Goal: Information Seeking & Learning: Find specific fact

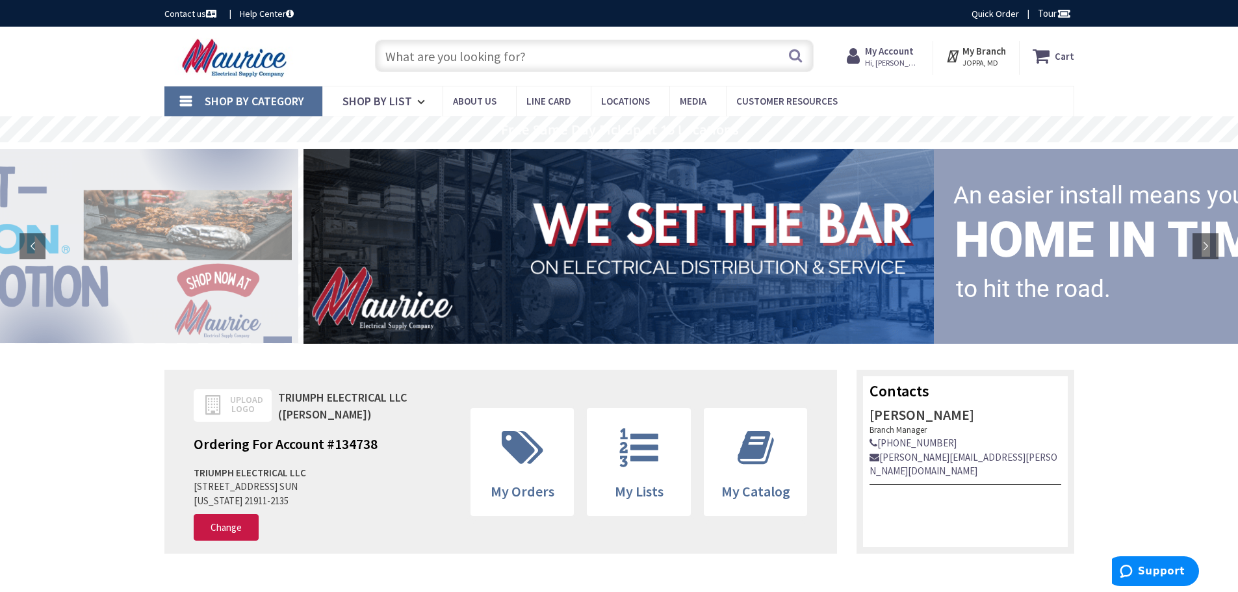
click at [414, 55] on input "text" at bounding box center [594, 56] width 439 height 32
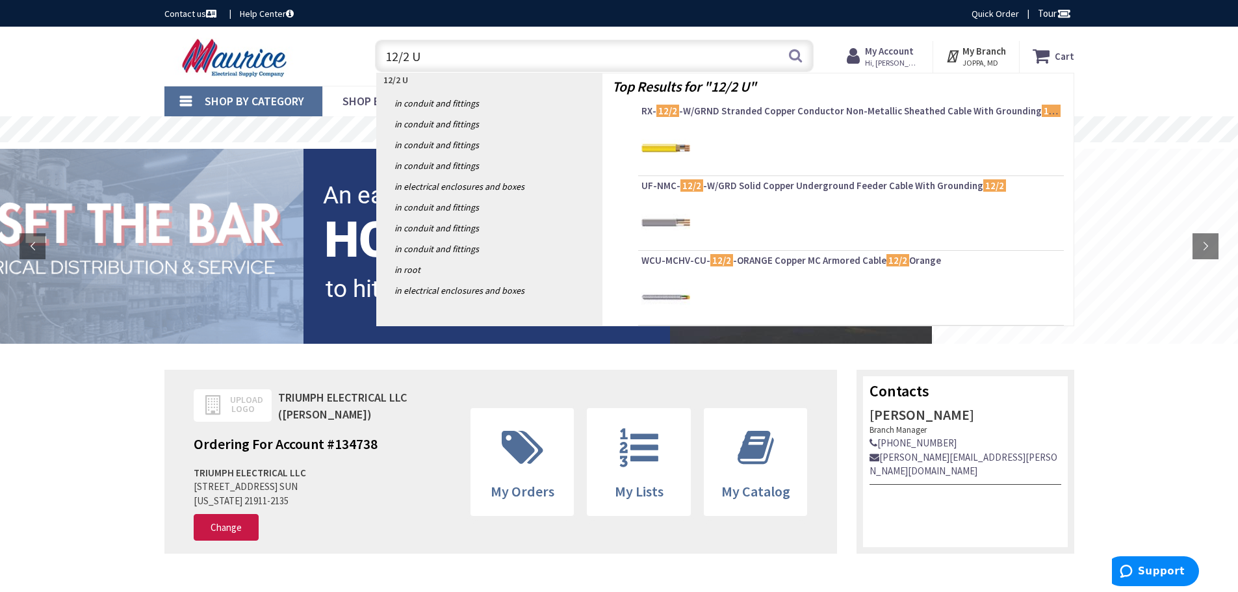
type input "12/2 UF"
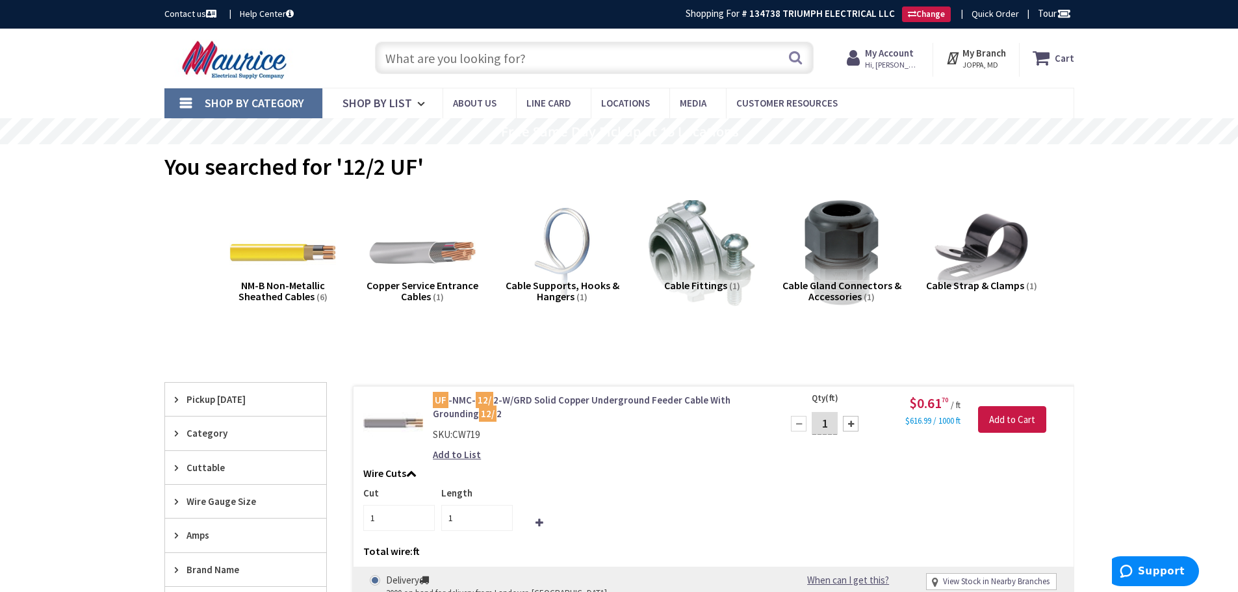
click at [416, 60] on input "text" at bounding box center [594, 58] width 439 height 32
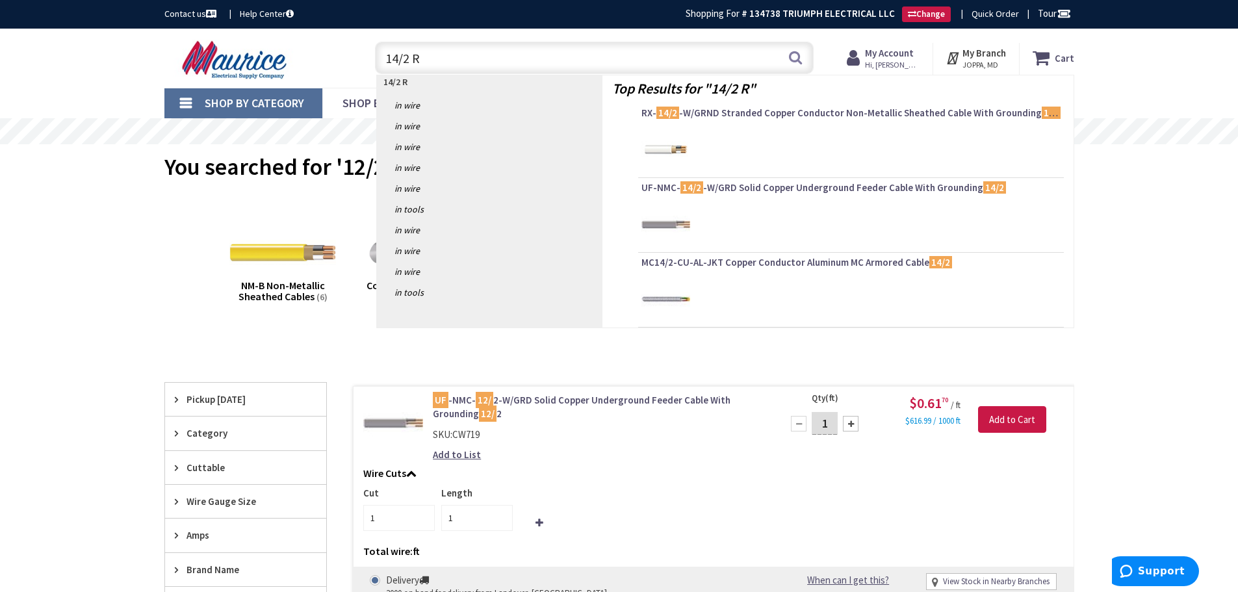
type input "14/2 RX"
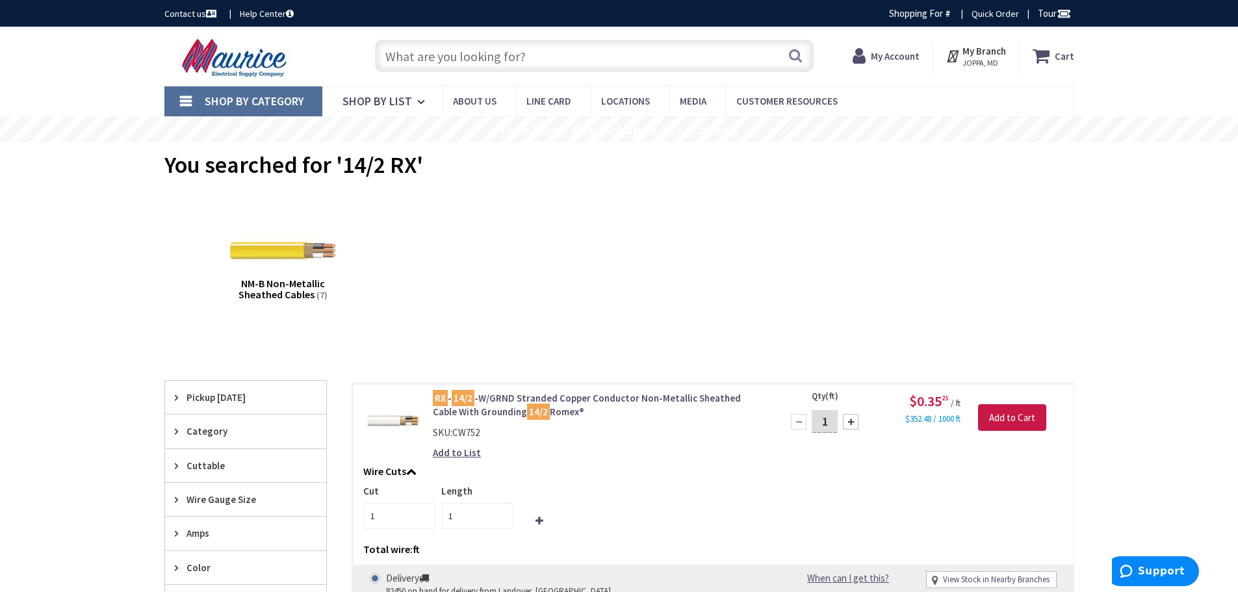
click at [398, 50] on input "text" at bounding box center [594, 56] width 439 height 32
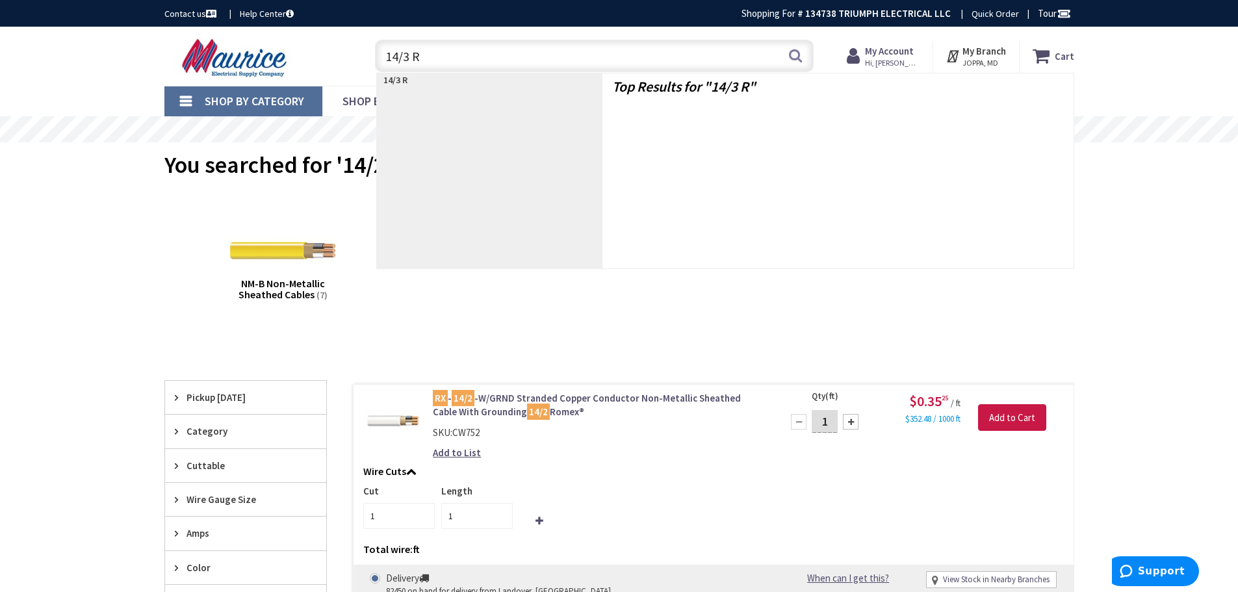
type input "14/3 RX"
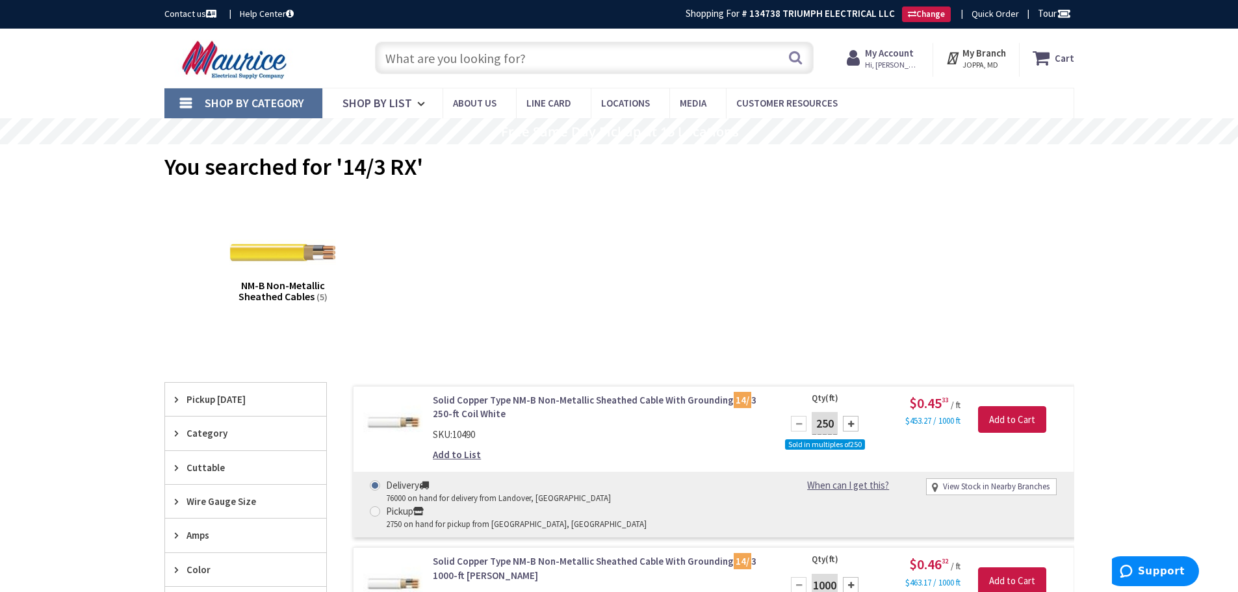
click at [401, 58] on input "text" at bounding box center [594, 58] width 439 height 32
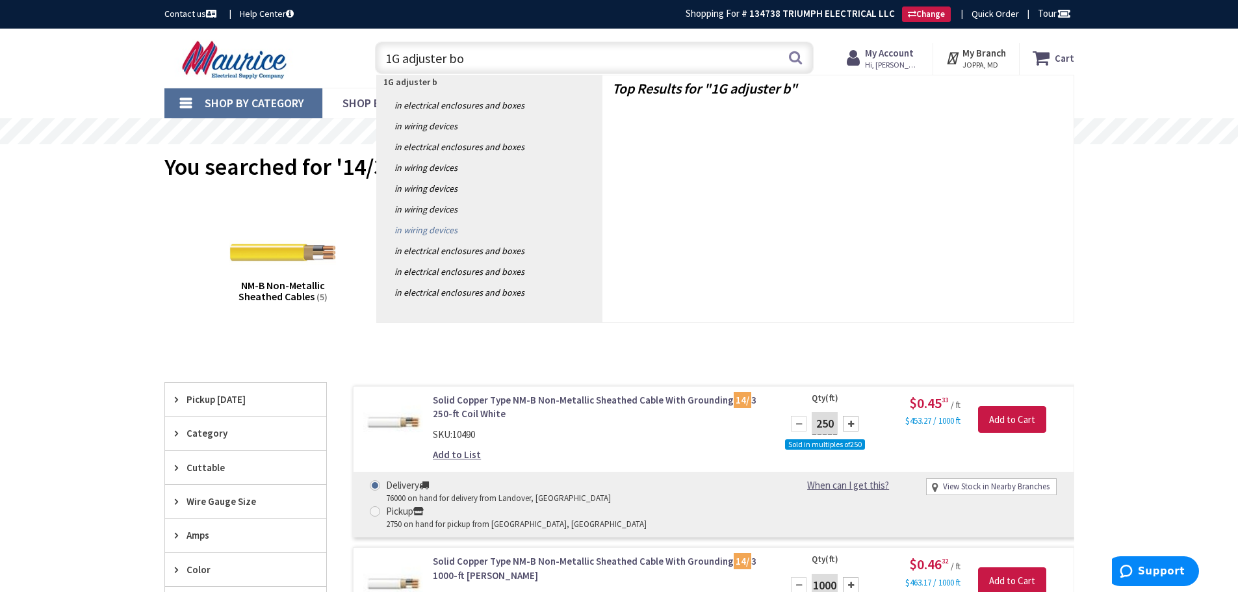
type input "1G adjuster box"
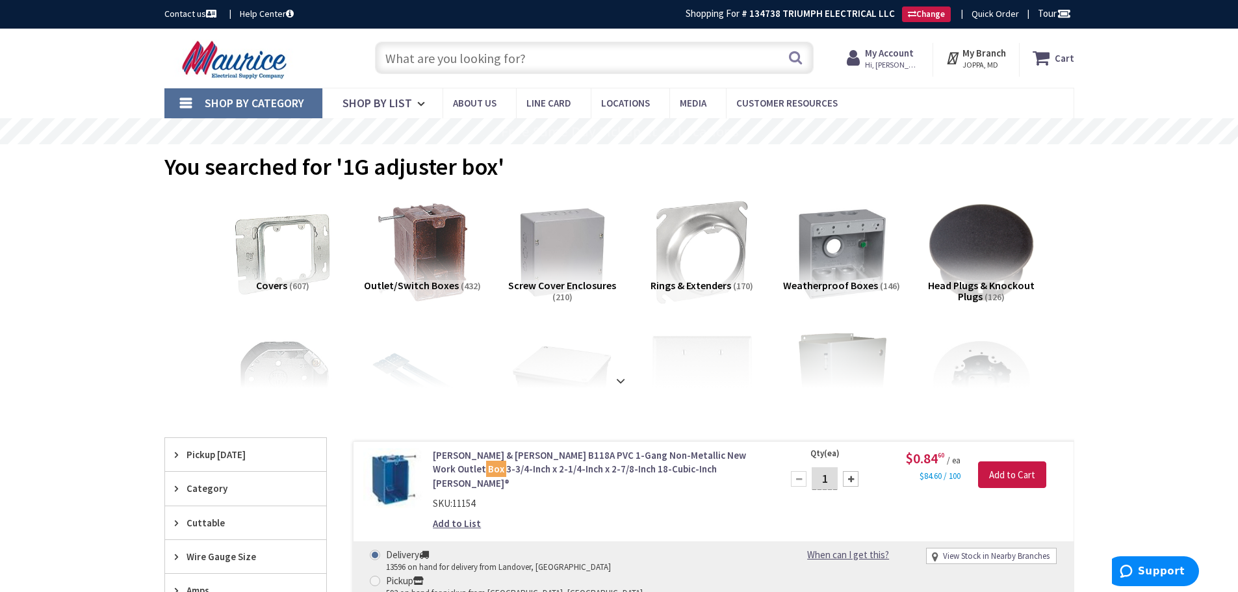
click at [444, 52] on input "text" at bounding box center [594, 58] width 439 height 32
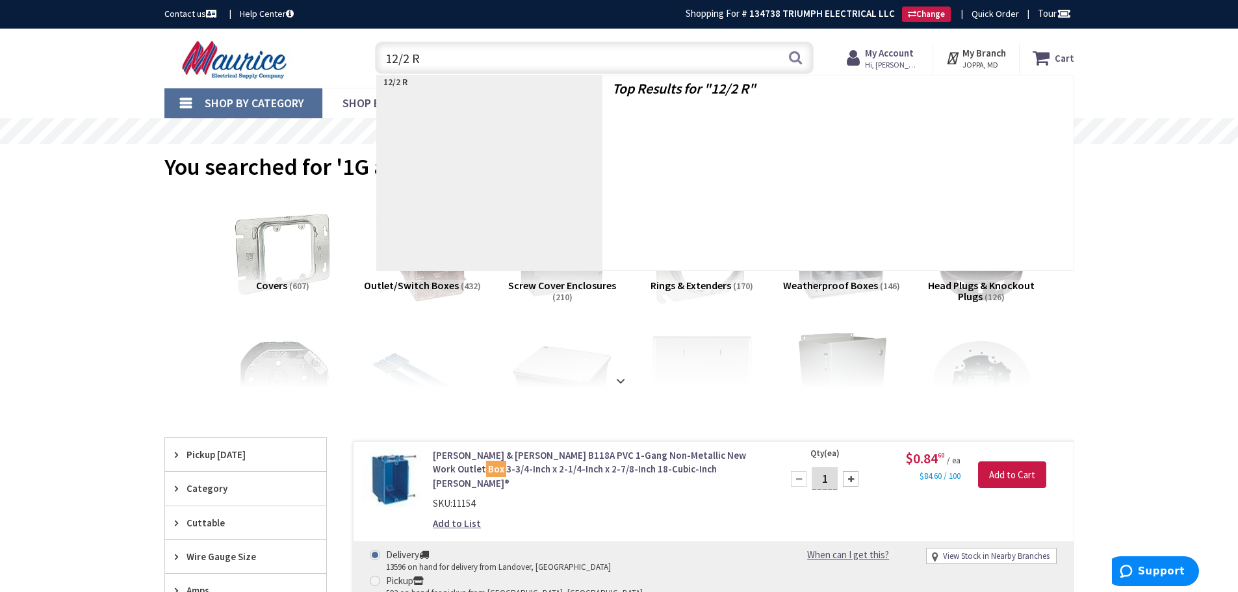
type input "12/2 RX"
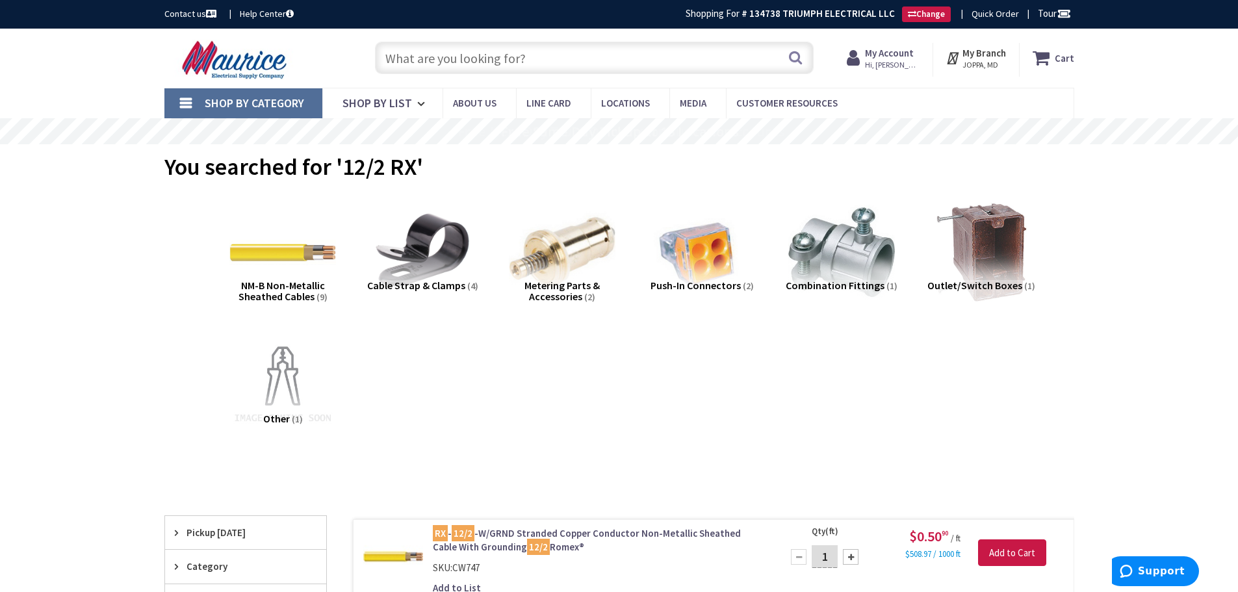
click at [407, 61] on input "text" at bounding box center [594, 58] width 439 height 32
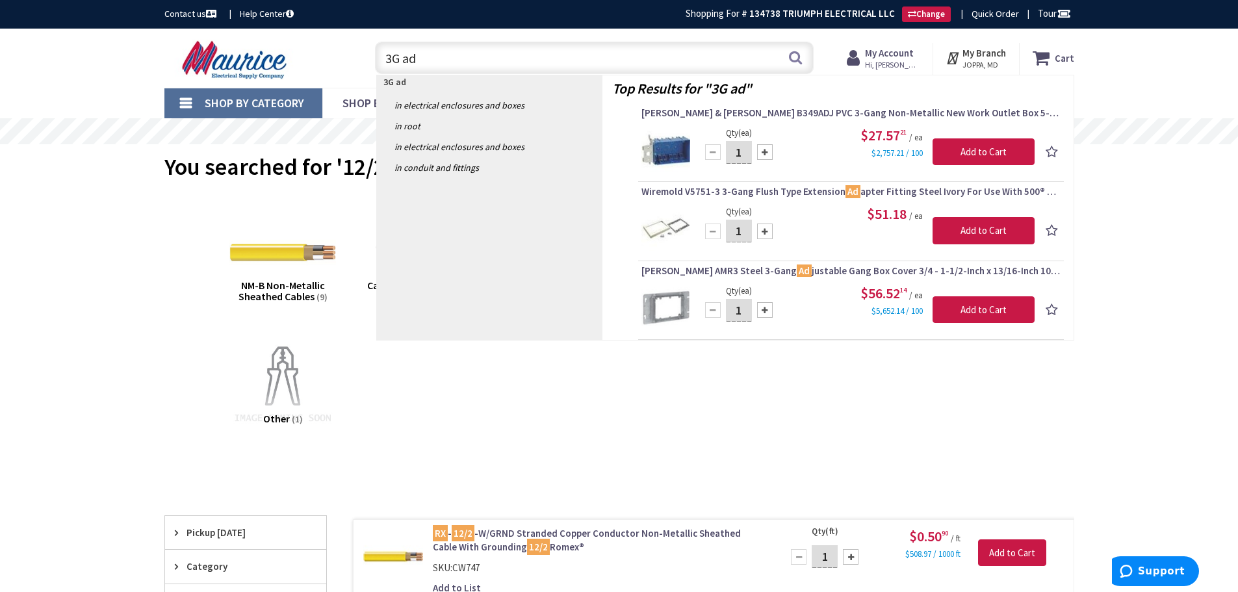
click at [473, 72] on input "3G ad" at bounding box center [594, 58] width 439 height 32
type input "3"
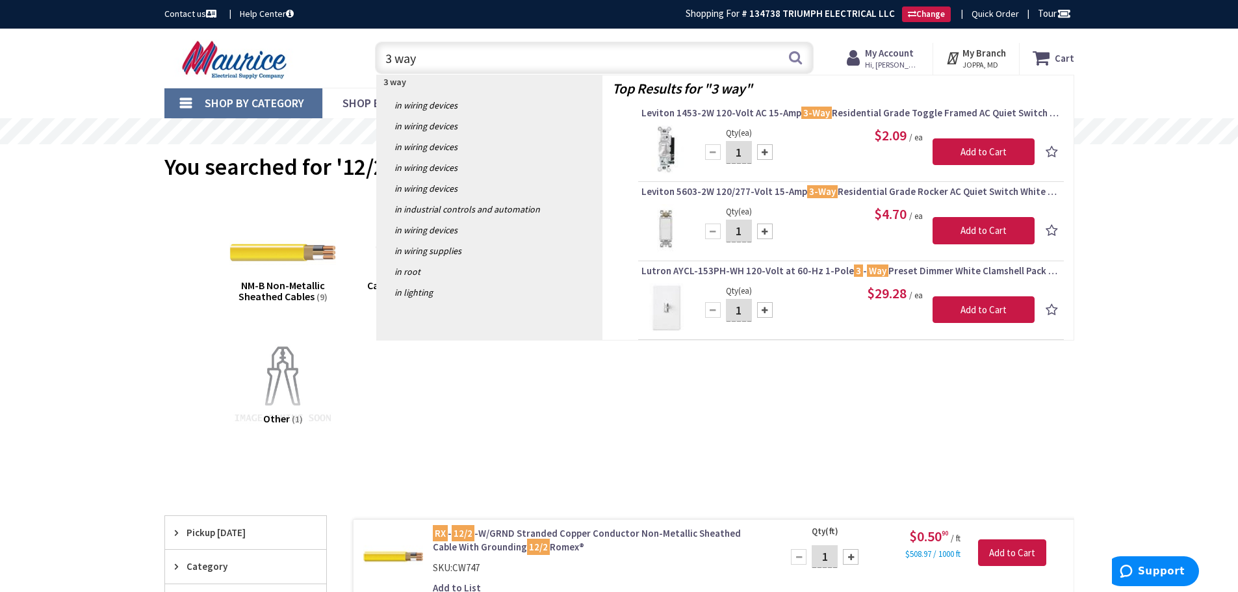
drag, startPoint x: 472, startPoint y: 72, endPoint x: 455, endPoint y: 54, distance: 24.8
click at [455, 54] on input "3 way" at bounding box center [594, 58] width 439 height 32
click at [452, 59] on input "3 way" at bounding box center [594, 58] width 439 height 32
type input "3"
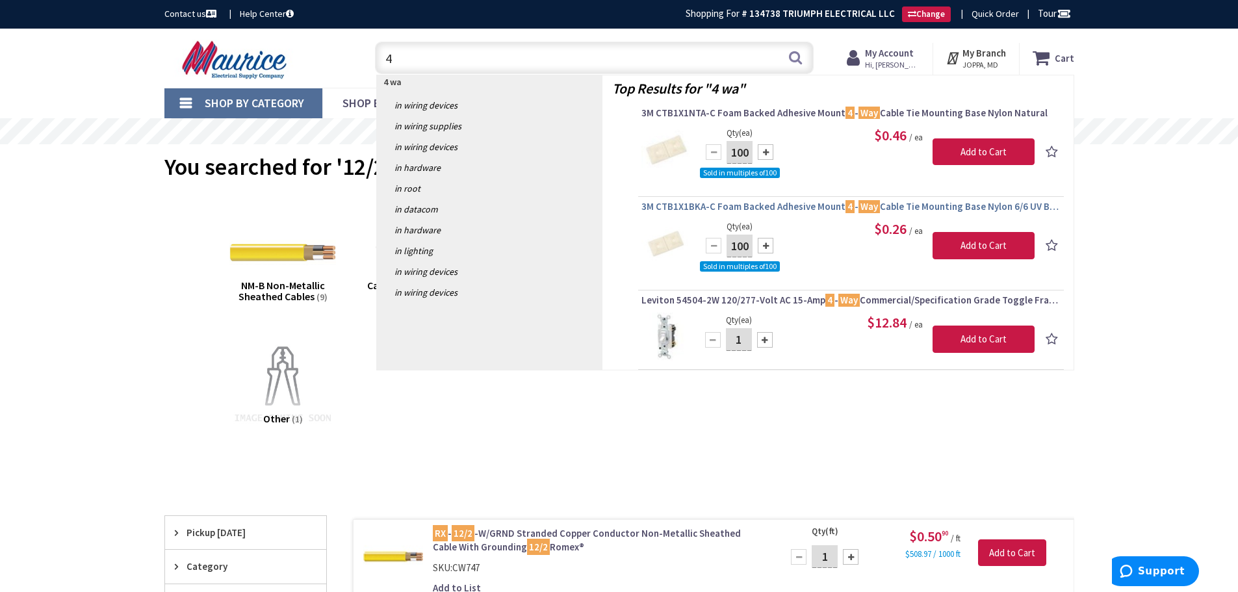
type input "4"
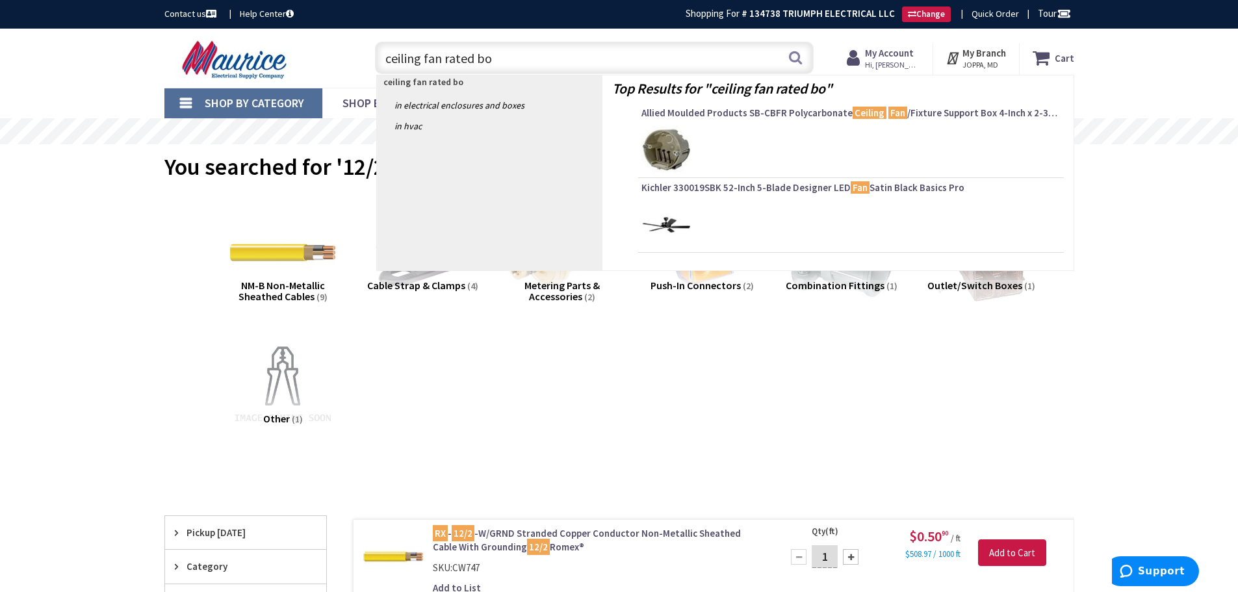
type input "ceiling fan rated box"
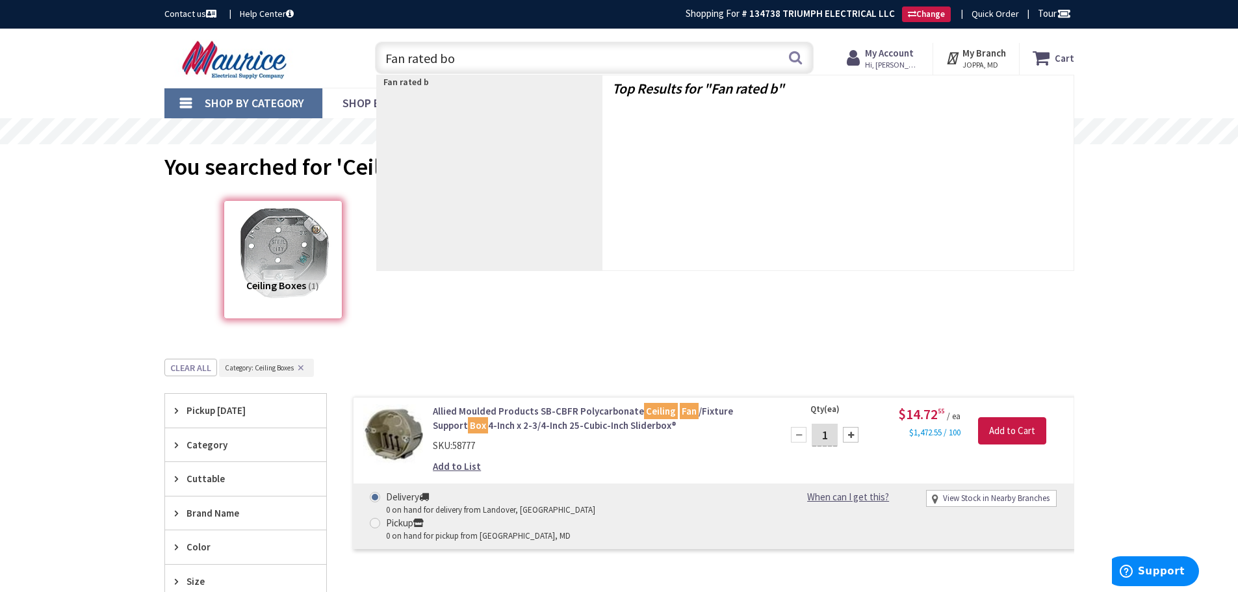
type input "Fan rated box"
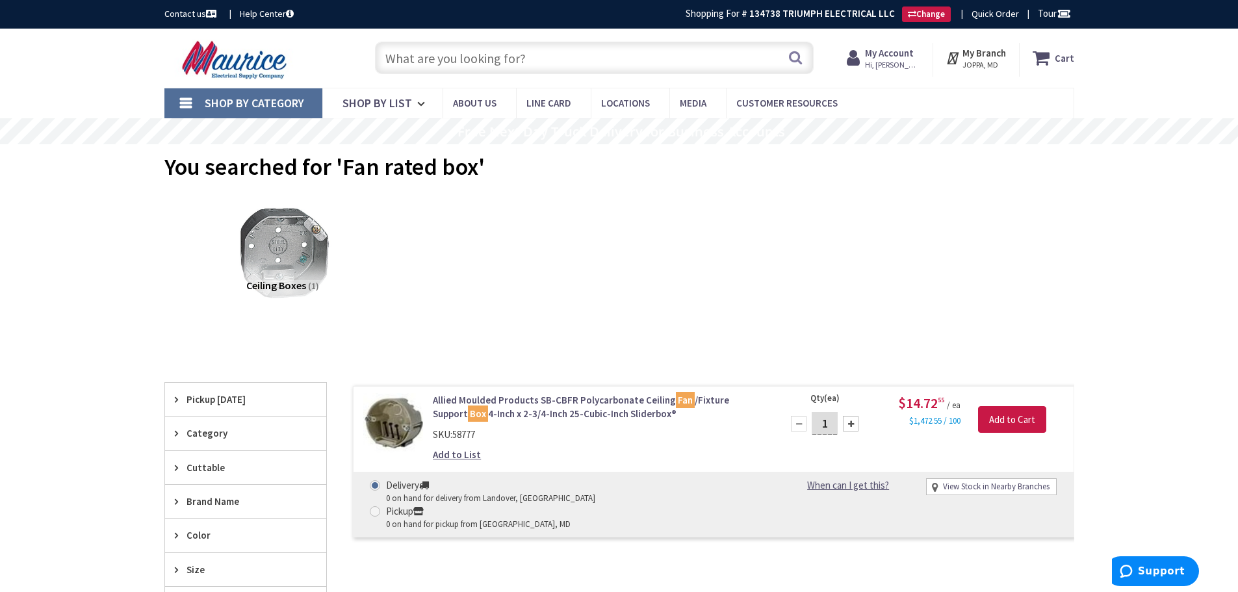
click at [400, 60] on input "text" at bounding box center [594, 58] width 439 height 32
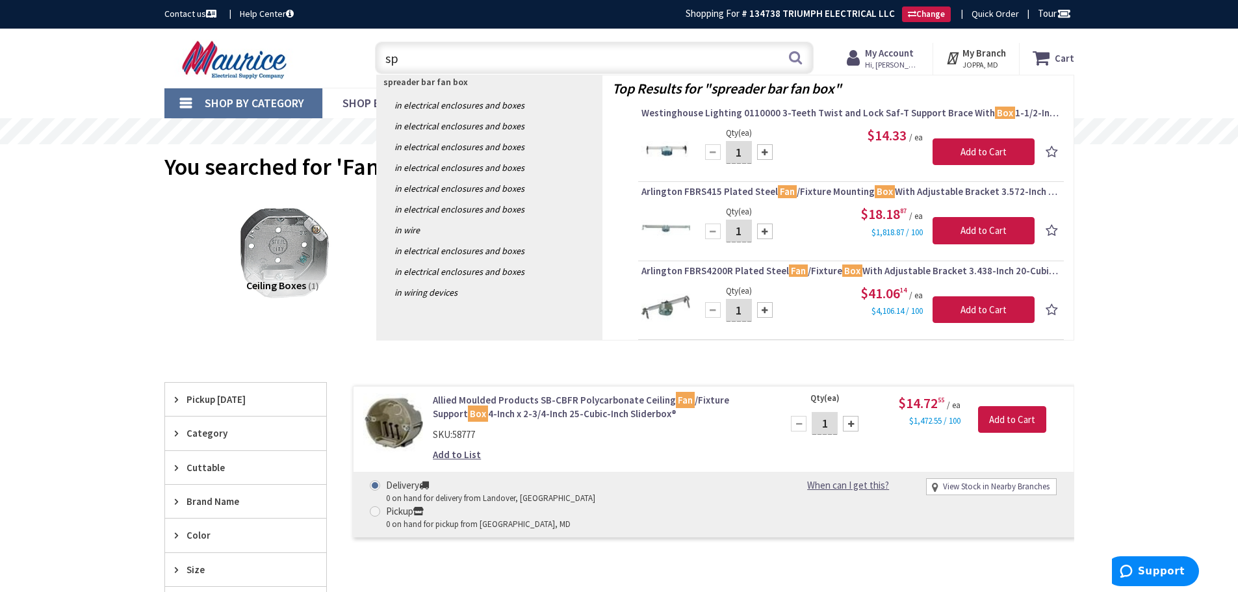
type input "s"
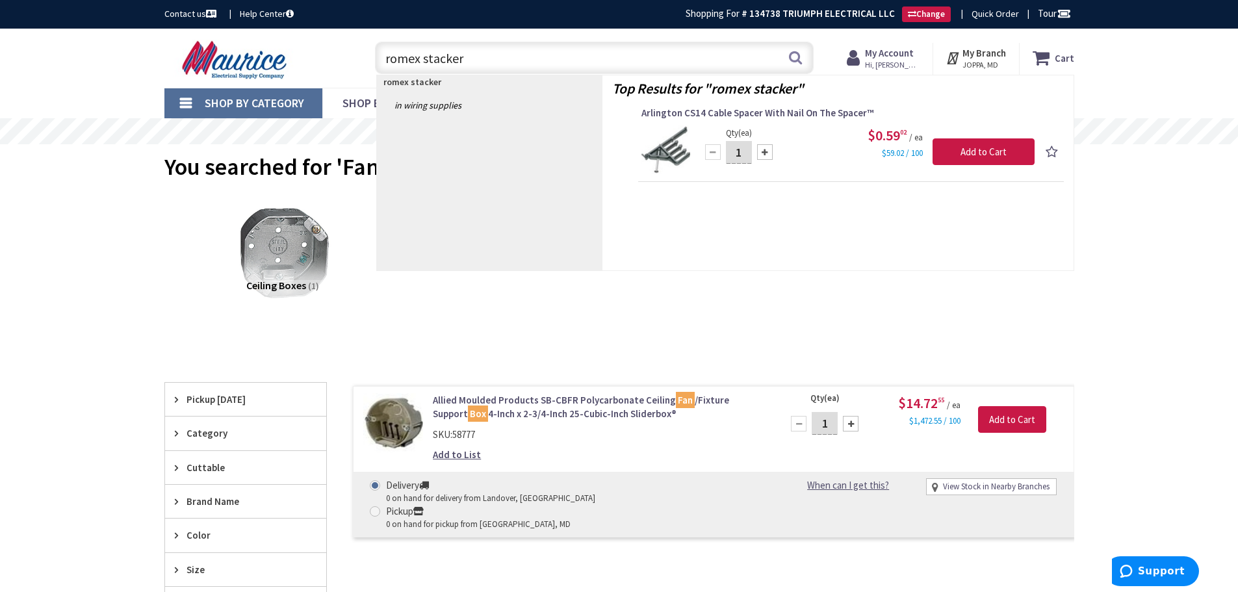
type input "romex stacker"
